Goal: Find contact information: Find contact information

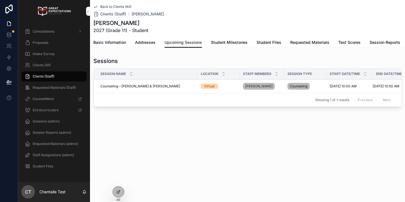
click at [56, 64] on div "Clients (All)" at bounding box center [54, 65] width 59 height 9
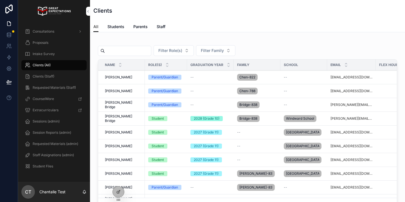
click at [136, 49] on input "scrollable content" at bounding box center [128, 51] width 46 height 8
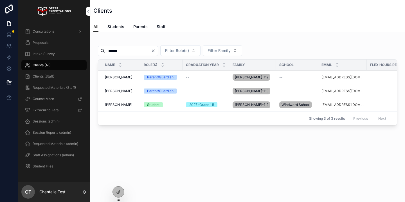
type input "******"
click at [119, 77] on span "[PERSON_NAME]" at bounding box center [118, 77] width 27 height 5
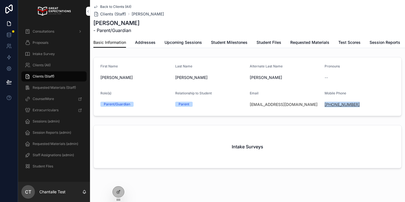
drag, startPoint x: 365, startPoint y: 104, endPoint x: 325, endPoint y: 106, distance: 39.8
click at [325, 106] on div "[PHONE_NUMBER]" at bounding box center [360, 105] width 70 height 6
copy link "[PHONE_NUMBER]"
